Goal: Task Accomplishment & Management: Complete application form

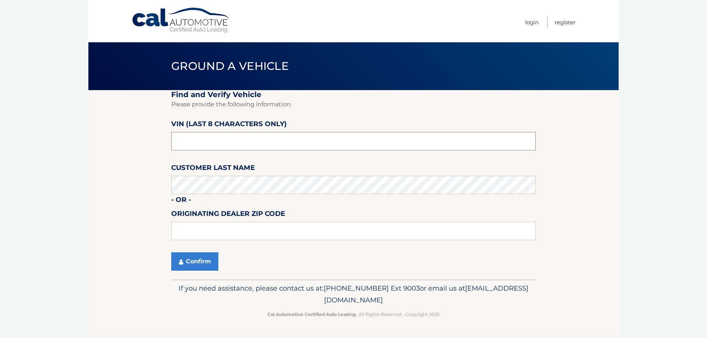
click at [248, 140] on input "text" at bounding box center [353, 141] width 364 height 18
paste input "NT184236"
type input "NT184236"
click at [199, 248] on fieldset "Find and Verify Vehicle Please provide the following information. VIN (last 8 c…" at bounding box center [353, 185] width 364 height 190
click at [197, 254] on button "Confirm" at bounding box center [194, 262] width 47 height 18
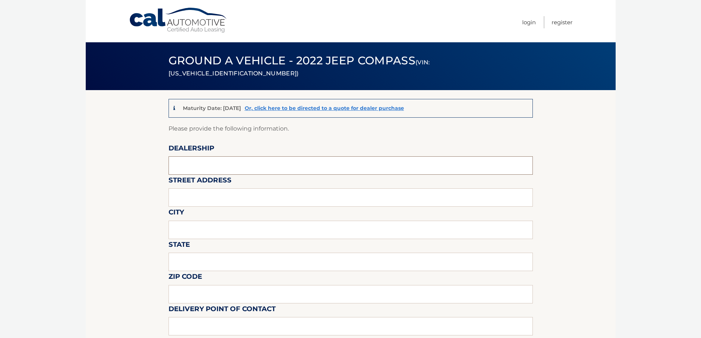
click at [274, 169] on input "text" at bounding box center [351, 165] width 364 height 18
type input "Garden City Jeep"
type input "[STREET_ADDRESS][PERSON_NAME]"
type input "Hempstead"
type input "[US_STATE]"
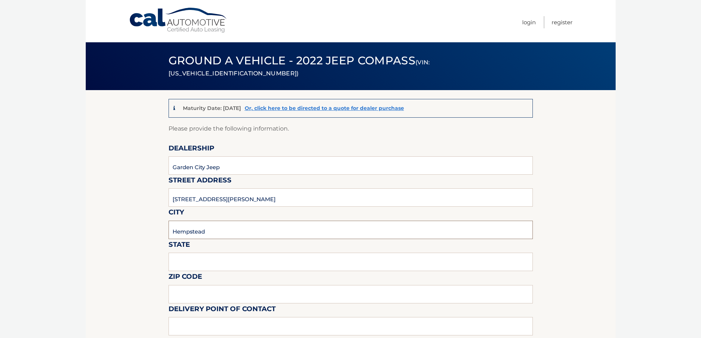
type input "11550"
type input "[PERSON_NAME]"
type input "5168386626"
type input "[EMAIL_ADDRESS][DOMAIN_NAME]"
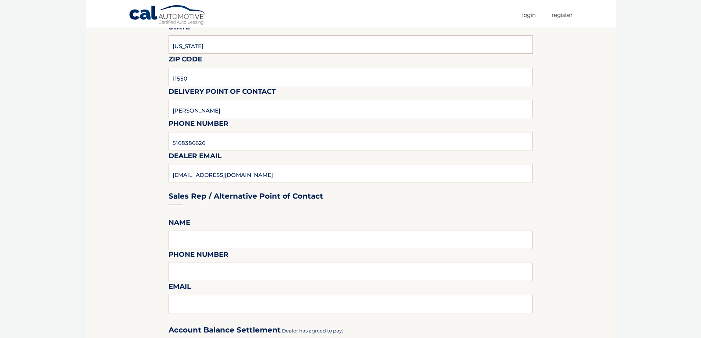
scroll to position [258, 0]
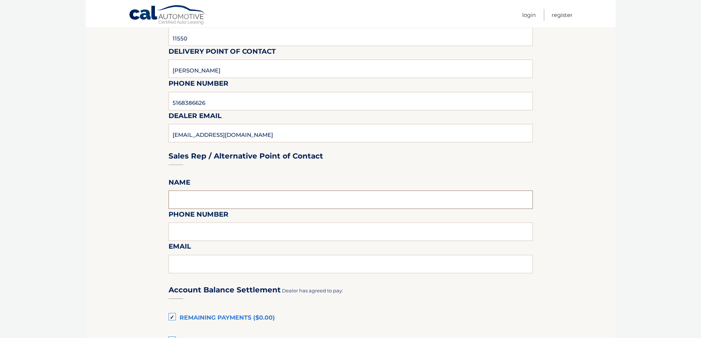
click at [202, 199] on input "text" at bounding box center [351, 200] width 364 height 18
type input "[PERSON_NAME]"
type input "5168386626"
type input "[EMAIL_ADDRESS][DOMAIN_NAME]"
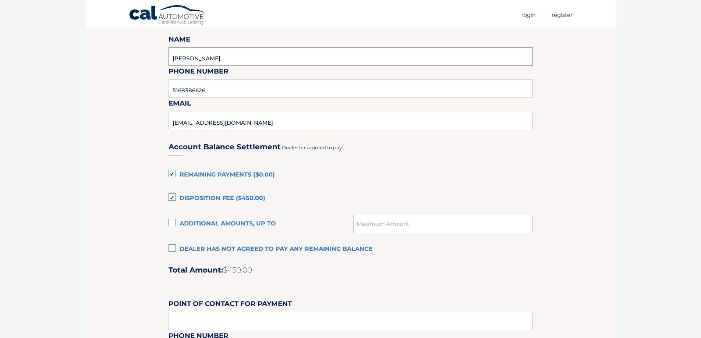
scroll to position [405, 0]
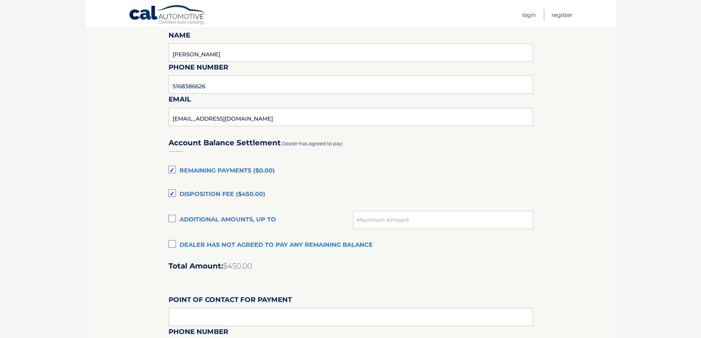
click at [177, 237] on div "Account Balance Settlement Dealer has agreed to pay: Remaining Payments ($0.00)…" at bounding box center [351, 292] width 364 height 326
click at [174, 239] on label "Dealer has not agreed to pay any remaining balance" at bounding box center [351, 245] width 364 height 15
click at [0, 0] on input "Dealer has not agreed to pay any remaining balance" at bounding box center [0, 0] width 0 height 0
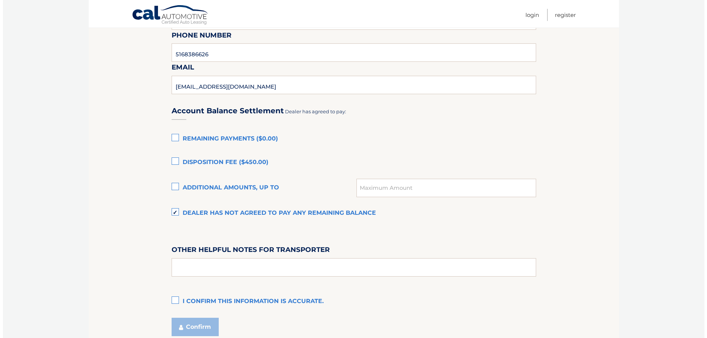
scroll to position [479, 0]
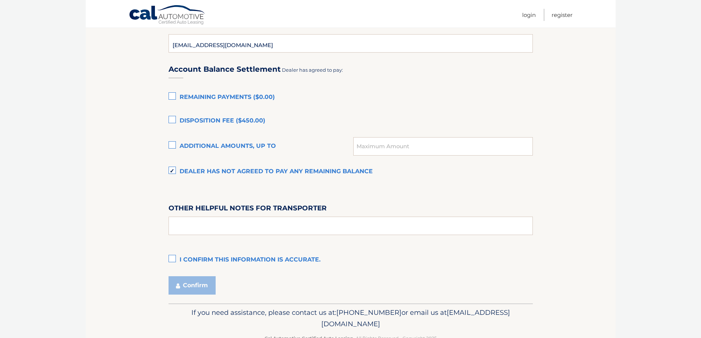
drag, startPoint x: 216, startPoint y: 236, endPoint x: 216, endPoint y: 232, distance: 4.0
click at [216, 235] on div "Account Balance Settlement Dealer has agreed to pay: Remaining Payments ($0.00)…" at bounding box center [351, 162] width 364 height 212
click at [216, 227] on input "text" at bounding box center [351, 226] width 364 height 18
type input "SEE PREOWNED OFFICE"
click at [173, 256] on label "I confirm this information is accurate." at bounding box center [351, 260] width 364 height 15
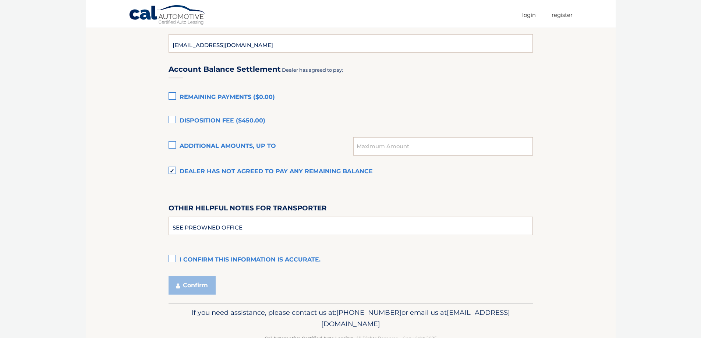
click at [0, 0] on input "I confirm this information is accurate." at bounding box center [0, 0] width 0 height 0
click at [182, 282] on button "Confirm" at bounding box center [192, 285] width 47 height 18
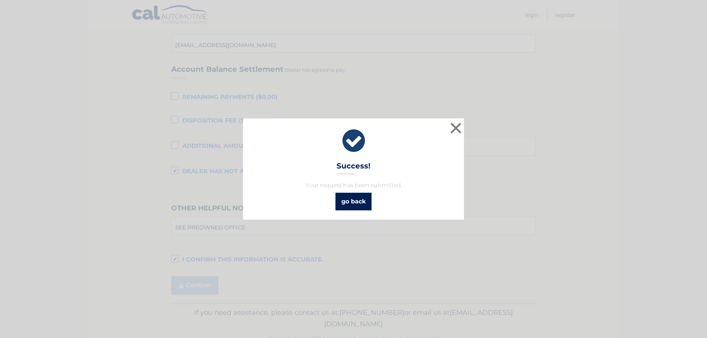
click at [353, 201] on link "go back" at bounding box center [353, 202] width 36 height 18
